Goal: Use online tool/utility: Utilize a website feature to perform a specific function

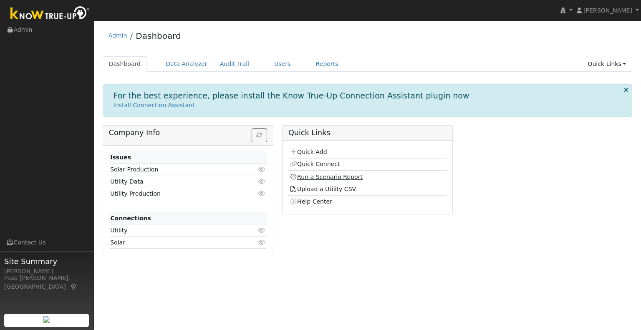
click at [309, 176] on link "Run a Scenario Report" at bounding box center [326, 177] width 73 height 7
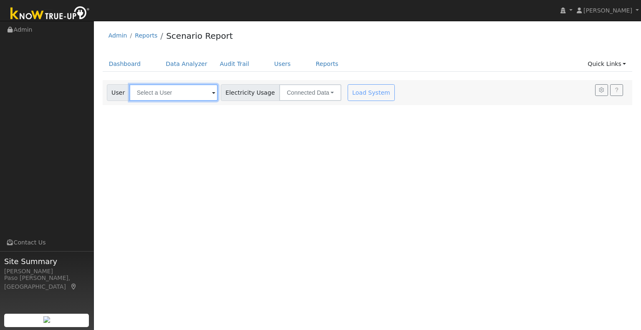
click at [188, 98] on input "text" at bounding box center [173, 92] width 88 height 17
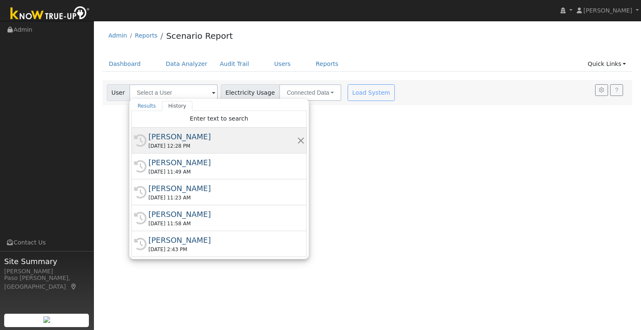
click at [185, 148] on div "[DATE] 12:28 PM" at bounding box center [223, 146] width 149 height 8
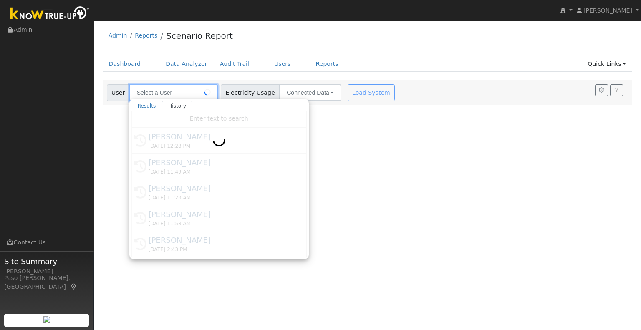
type input "[PERSON_NAME]"
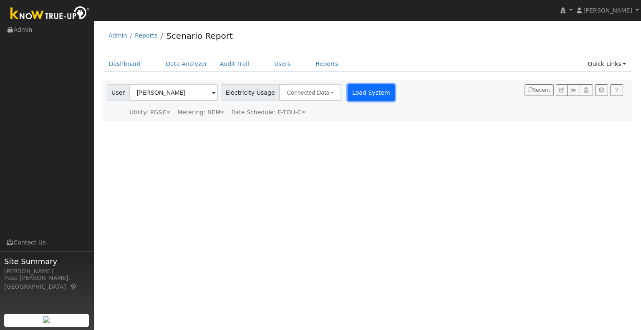
click at [354, 95] on button "Load System" at bounding box center [372, 92] width 48 height 17
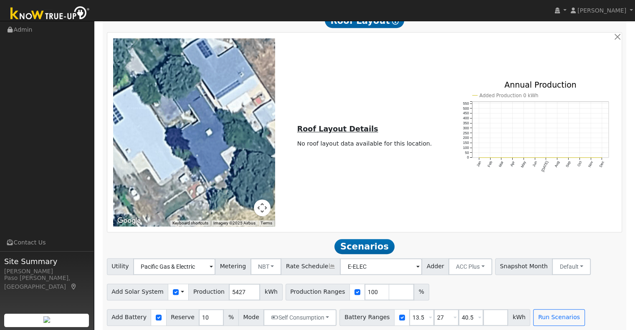
scroll to position [468, 0]
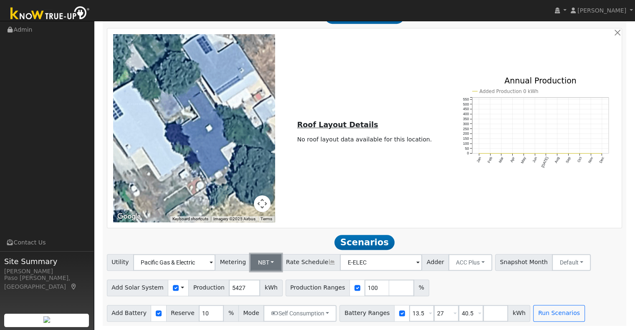
click at [265, 263] on button "NBT" at bounding box center [265, 262] width 31 height 17
click at [262, 282] on link "NEM" at bounding box center [273, 281] width 58 height 12
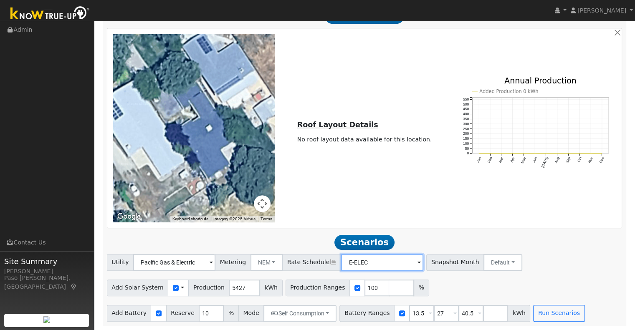
click at [356, 268] on input "E-ELEC" at bounding box center [382, 262] width 82 height 17
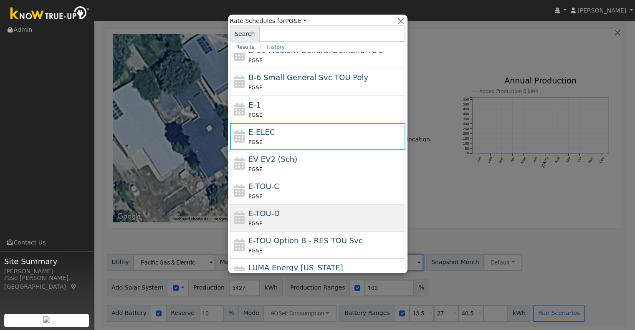
scroll to position [125, 0]
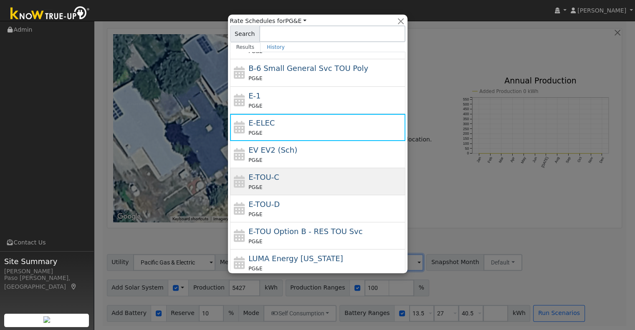
click at [326, 183] on div "PG&E" at bounding box center [325, 187] width 155 height 9
type input "E-TOU-C"
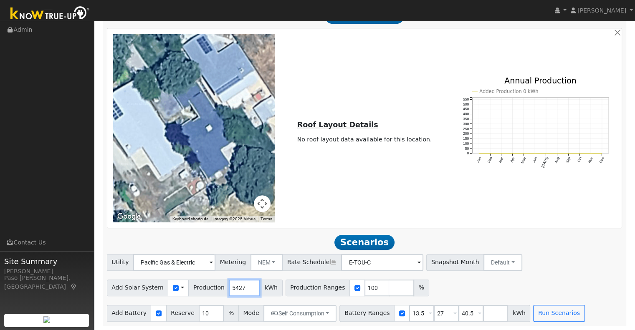
drag, startPoint x: 237, startPoint y: 288, endPoint x: 216, endPoint y: 290, distance: 20.9
click at [216, 290] on div "Add Solar System Use CSV Data Production 5427 kWh" at bounding box center [195, 288] width 176 height 17
type input "7780"
click at [156, 314] on input "checkbox" at bounding box center [159, 313] width 6 height 6
checkbox input "false"
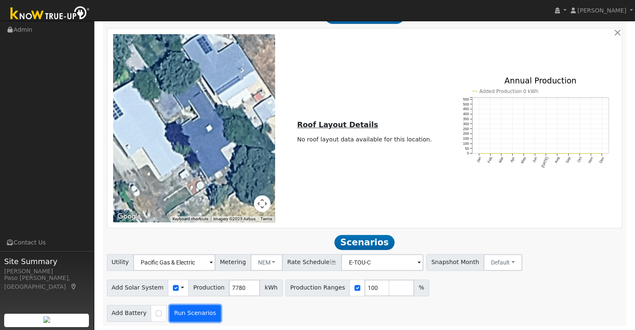
click at [184, 312] on button "Run Scenarios" at bounding box center [194, 313] width 51 height 17
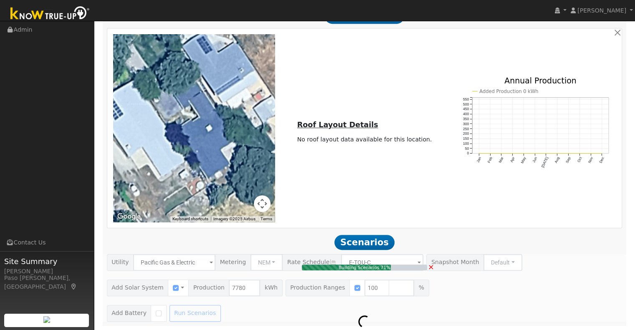
type input "5.2"
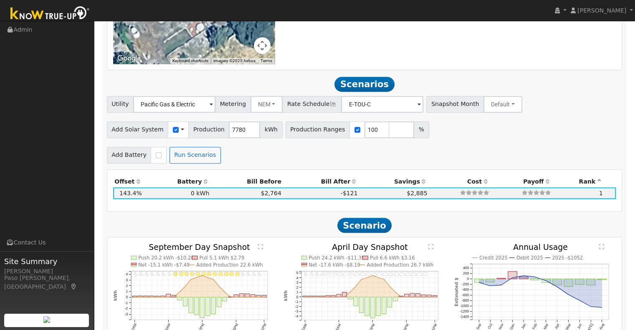
scroll to position [636, 0]
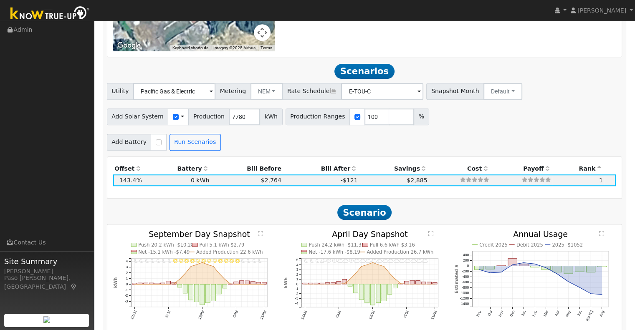
click at [151, 145] on div at bounding box center [158, 142] width 15 height 17
click at [156, 145] on input "checkbox" at bounding box center [159, 142] width 6 height 6
checkbox input "true"
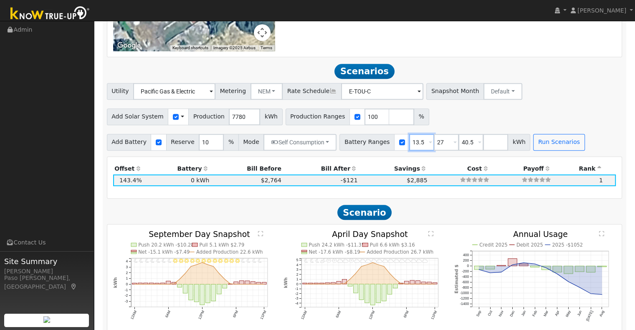
drag, startPoint x: 408, startPoint y: 146, endPoint x: 382, endPoint y: 146, distance: 25.9
click at [383, 146] on div "Battery Ranges 13.5 Overrides Reserve % Mode None None Self Consumption Peak Sa…" at bounding box center [434, 142] width 191 height 17
type input "10"
type input "0"
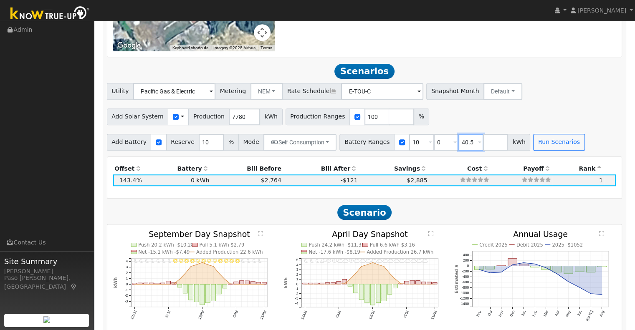
type input "10"
type input "0"
type input "10"
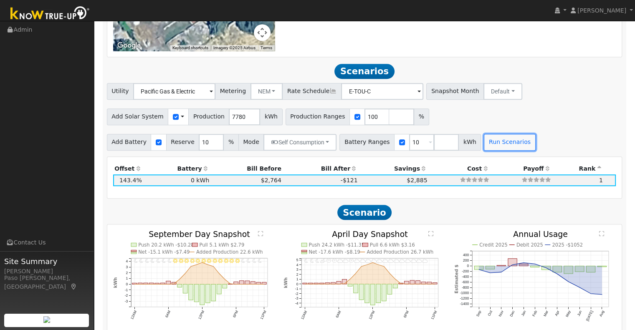
click at [484, 141] on button "Run Scenarios" at bounding box center [509, 142] width 51 height 17
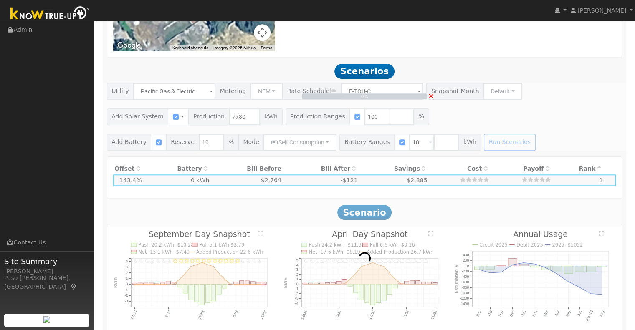
click at [537, 102] on div "0% ×" at bounding box center [364, 117] width 524 height 68
type input "$9,046"
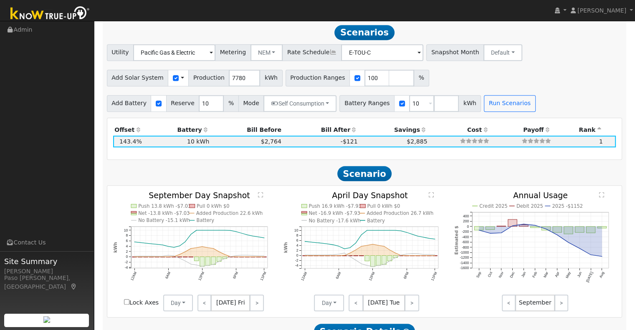
scroll to position [677, 0]
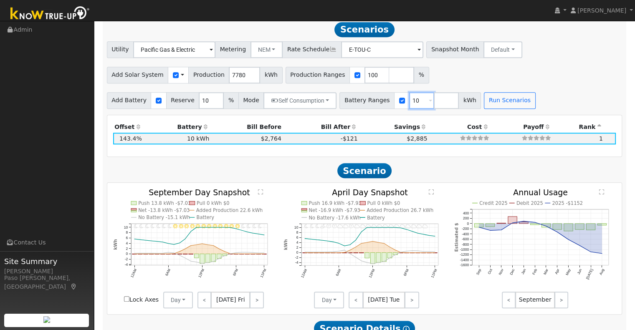
drag, startPoint x: 404, startPoint y: 102, endPoint x: 387, endPoint y: 104, distance: 16.8
click at [387, 104] on div "Battery Ranges 10 Overrides Reserve % Mode None None Self Consumption Peak Savi…" at bounding box center [409, 100] width 141 height 17
type input "13.5"
click at [484, 107] on button "Run Scenarios" at bounding box center [509, 100] width 51 height 17
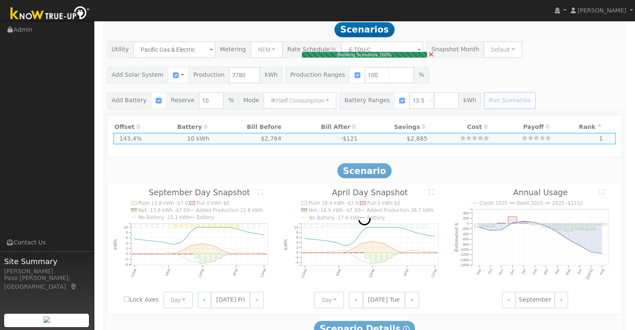
type input "$10,306"
type input "$16,200"
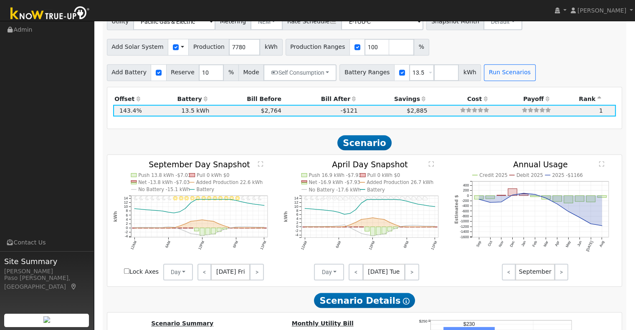
scroll to position [689, 0]
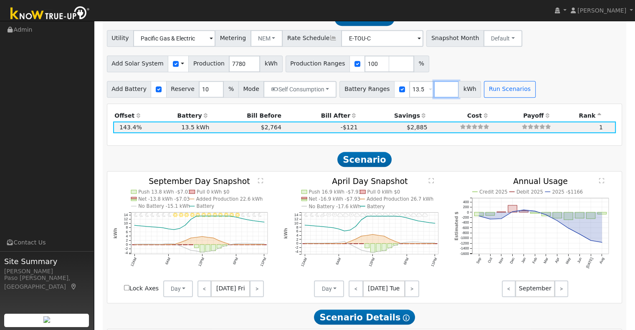
click at [434, 95] on input "number" at bounding box center [446, 89] width 25 height 17
type input "10"
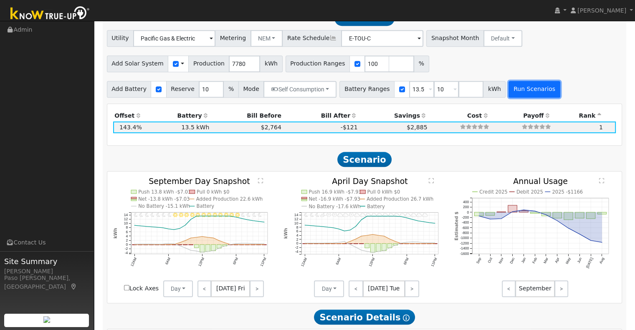
type input "10"
type input "13.5"
click at [520, 88] on button "Run Scenarios" at bounding box center [533, 89] width 51 height 17
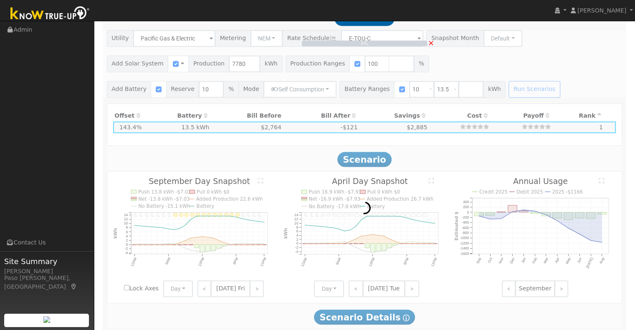
click at [454, 92] on div "0% ×" at bounding box center [364, 64] width 524 height 68
click at [432, 45] on span "×" at bounding box center [431, 42] width 6 height 9
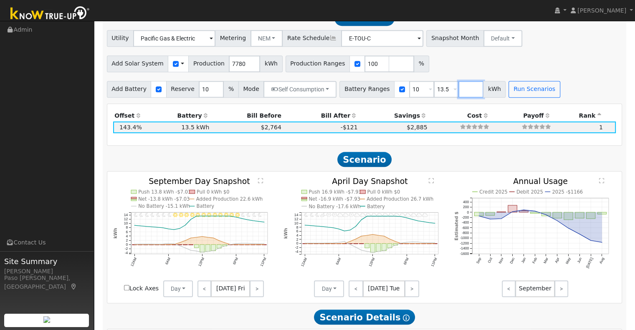
click at [458, 95] on input "number" at bounding box center [470, 89] width 25 height 17
type input "0"
type input "10"
type input "13.5"
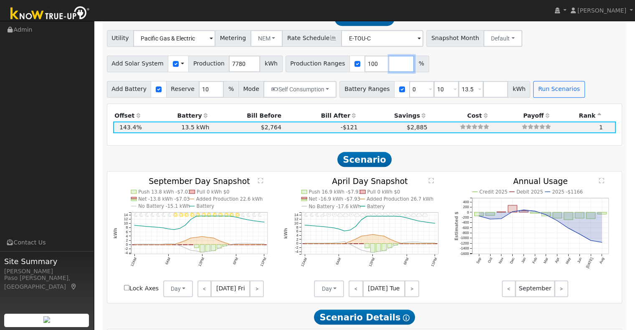
click at [389, 63] on input "number" at bounding box center [401, 64] width 25 height 17
click at [533, 86] on button "Run Scenarios" at bounding box center [558, 89] width 51 height 17
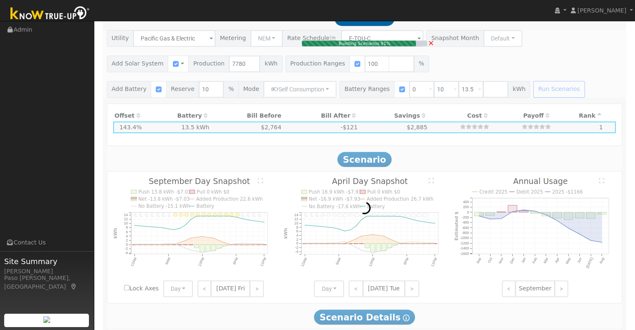
type input "$5,446"
